Goal: Task Accomplishment & Management: Manage account settings

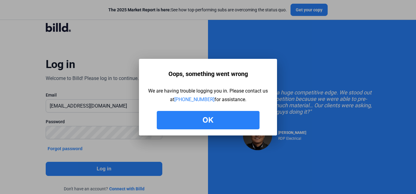
click at [223, 119] on button "Ok" at bounding box center [208, 120] width 103 height 18
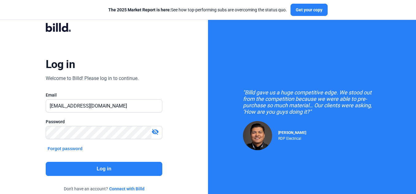
click at [156, 133] on mat-icon "visibility_off" at bounding box center [155, 131] width 7 height 7
click at [71, 104] on input "[EMAIL_ADDRESS][DOMAIN_NAME]" at bounding box center [101, 106] width 110 height 13
click at [128, 167] on button "Log in" at bounding box center [104, 169] width 117 height 14
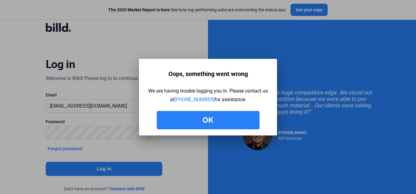
click at [216, 124] on button "Ok" at bounding box center [208, 120] width 103 height 18
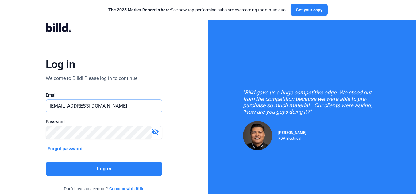
click at [71, 106] on input "[EMAIL_ADDRESS][DOMAIN_NAME]" at bounding box center [104, 106] width 116 height 13
type input "[EMAIL_ADDRESS][DOMAIN_NAME]"
click at [130, 169] on button "Log in" at bounding box center [104, 169] width 117 height 14
